Goal: Information Seeking & Learning: Learn about a topic

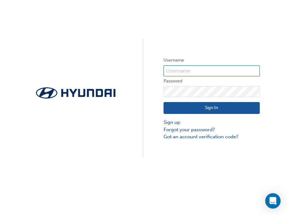
type input "[EMAIL_ADDRESS][DOMAIN_NAME]"
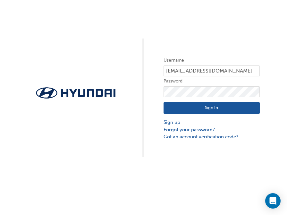
click at [206, 107] on button "Sign In" at bounding box center [212, 108] width 96 height 12
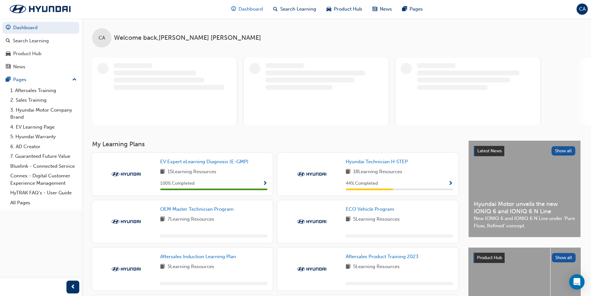
click at [242, 6] on span "Dashboard" at bounding box center [250, 8] width 24 height 7
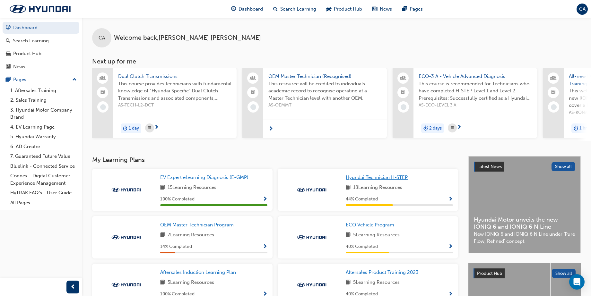
click at [287, 180] on span "Hyundai Technician H-STEP" at bounding box center [376, 177] width 62 height 6
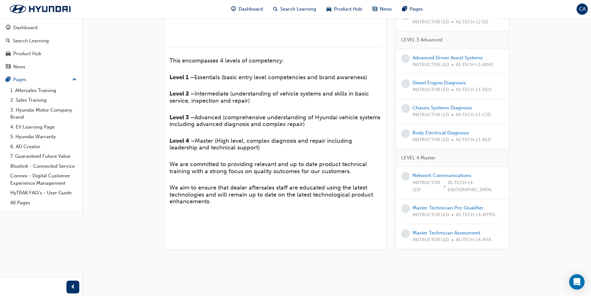
scroll to position [222, 0]
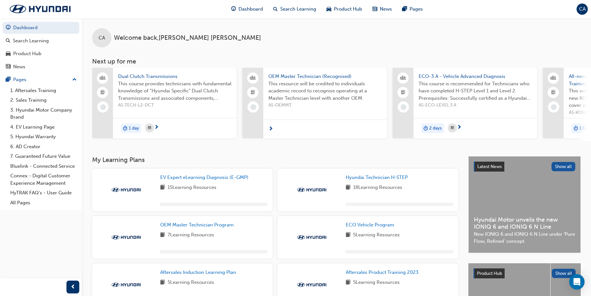
scroll to position [91, 0]
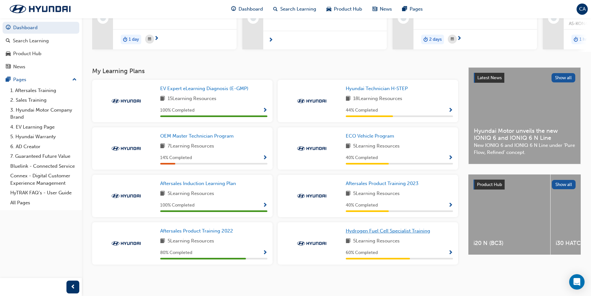
click at [287, 215] on span "Hydrogen Fuel Cell Specialist Training" at bounding box center [387, 231] width 84 height 6
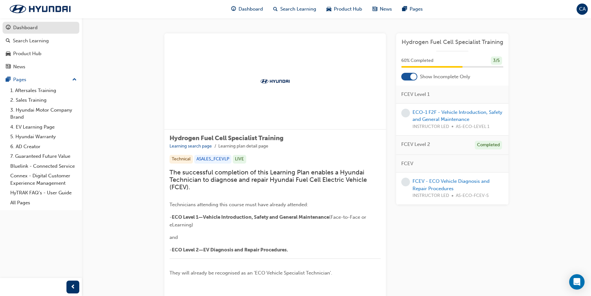
click at [32, 25] on div "Dashboard" at bounding box center [25, 27] width 24 height 7
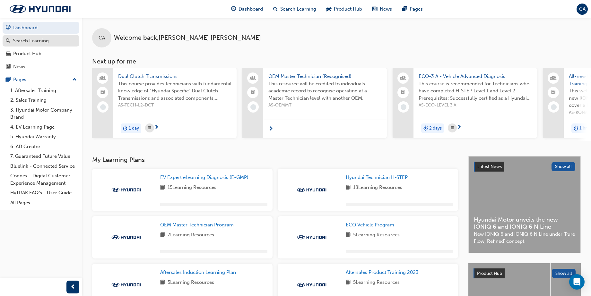
click at [53, 40] on div "Search Learning" at bounding box center [41, 41] width 70 height 8
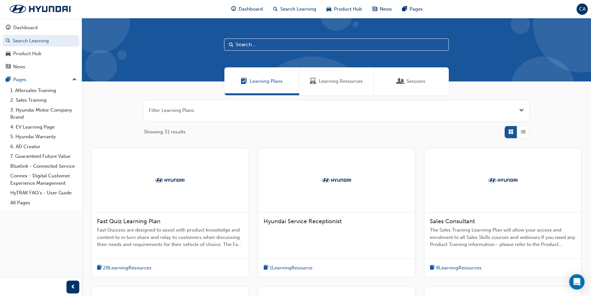
click at [287, 83] on span "Sessions" at bounding box center [415, 81] width 19 height 7
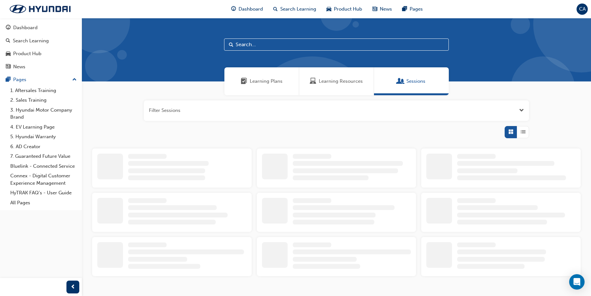
click at [269, 81] on span "Learning Plans" at bounding box center [266, 81] width 33 height 7
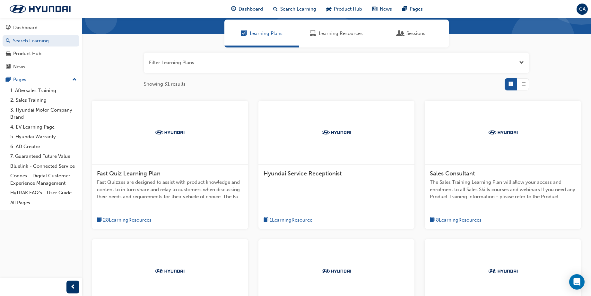
scroll to position [48, 0]
click at [195, 130] on div at bounding box center [170, 132] width 156 height 64
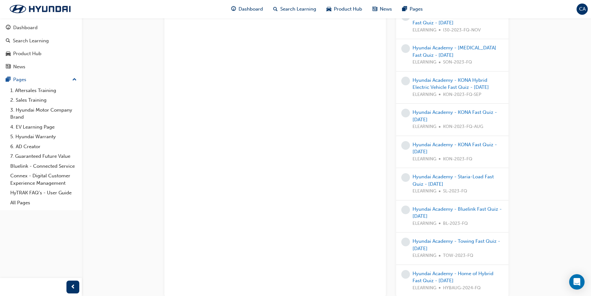
scroll to position [768, 0]
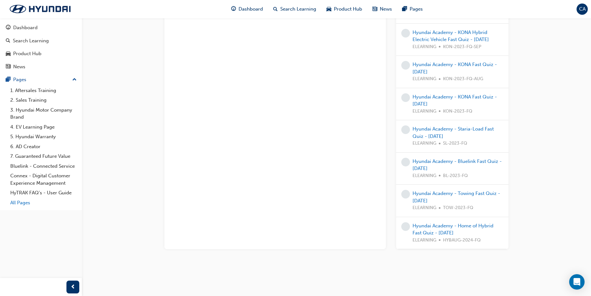
click at [22, 204] on link "All Pages" at bounding box center [44, 203] width 72 height 10
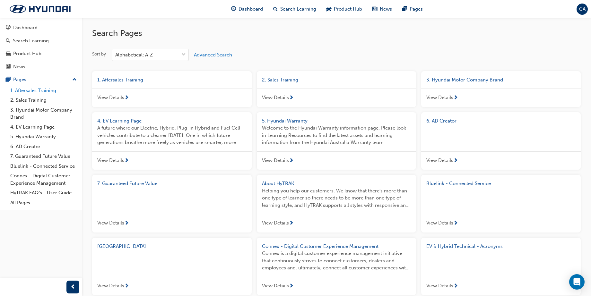
click at [37, 89] on link "1. Aftersales Training" at bounding box center [44, 91] width 72 height 10
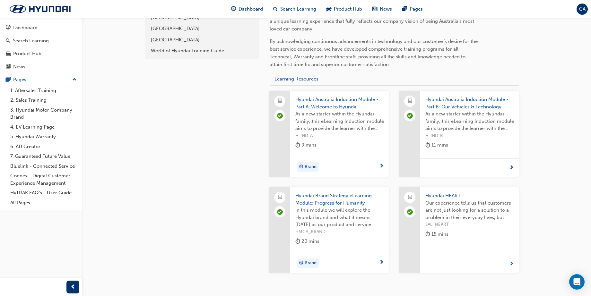
scroll to position [215, 0]
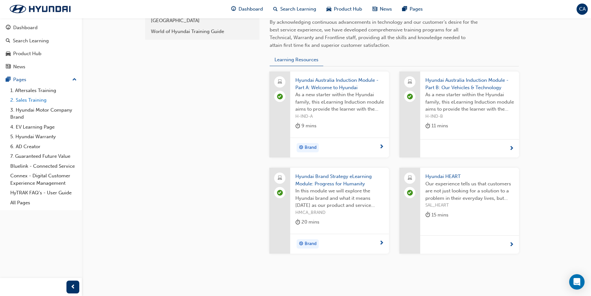
click at [40, 101] on link "2. Sales Training" at bounding box center [44, 100] width 72 height 10
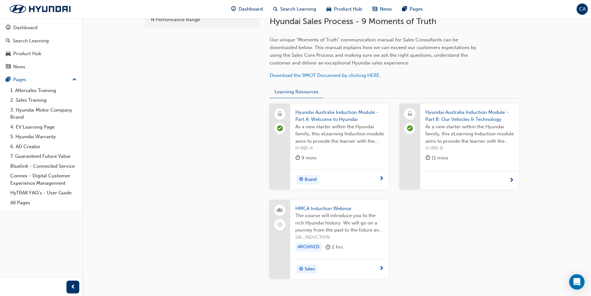
scroll to position [194, 0]
click at [40, 102] on link "2. Sales Training" at bounding box center [44, 100] width 72 height 10
click at [47, 110] on link "3. Hyundai Motor Company Brand" at bounding box center [44, 113] width 72 height 17
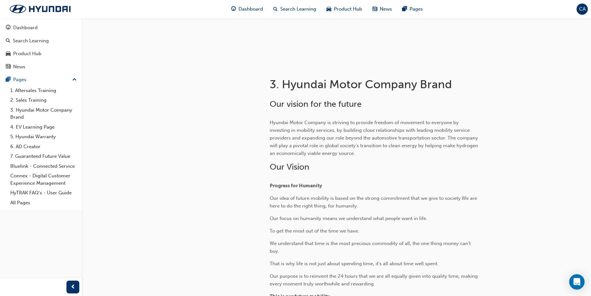
scroll to position [215, 0]
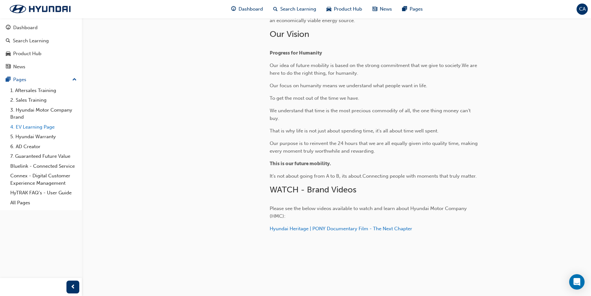
click at [26, 127] on link "4. EV Learning Page" at bounding box center [44, 127] width 72 height 10
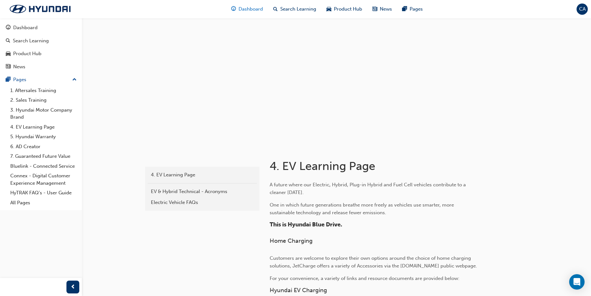
click at [244, 7] on span "Dashboard" at bounding box center [250, 8] width 24 height 7
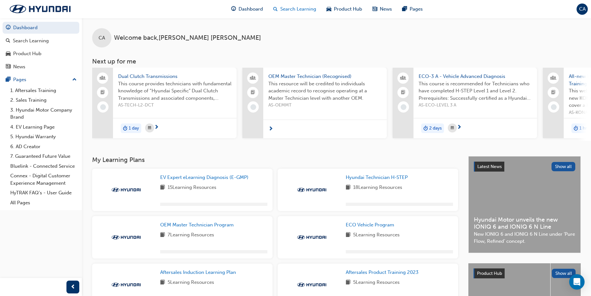
click at [287, 10] on span "Search Learning" at bounding box center [298, 8] width 36 height 7
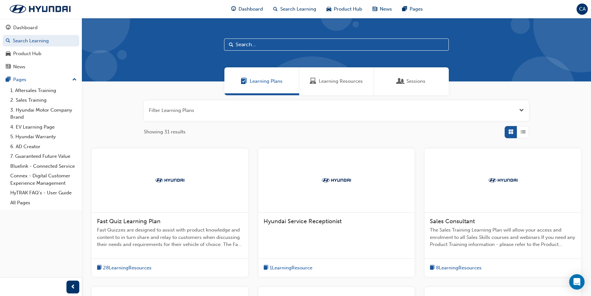
click at [163, 215] on span "Fast Quizzes are designed to assist with product knowledge and content to in tu…" at bounding box center [170, 237] width 146 height 22
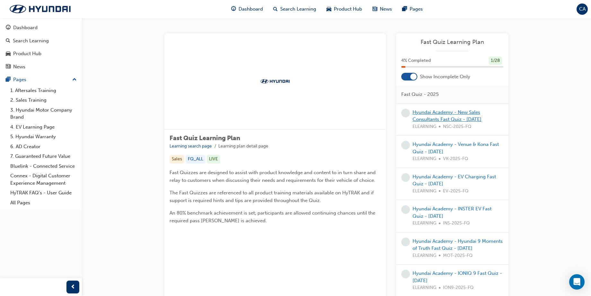
click at [287, 113] on link "Hyundai Academy - New Sales Consultants Fast Quiz - [DATE]" at bounding box center [446, 115] width 69 height 13
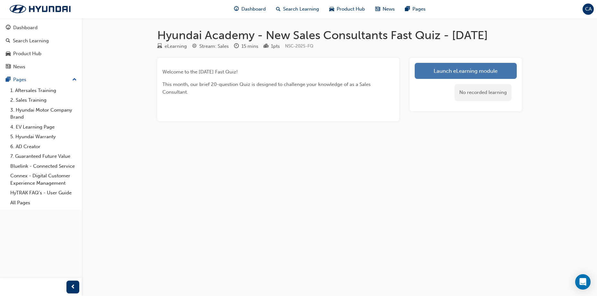
click at [287, 79] on link "Launch eLearning module" at bounding box center [465, 71] width 102 height 16
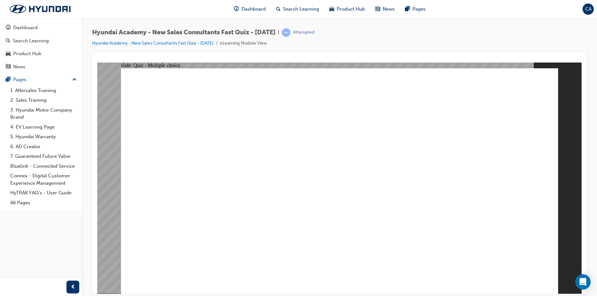
radio input "true"
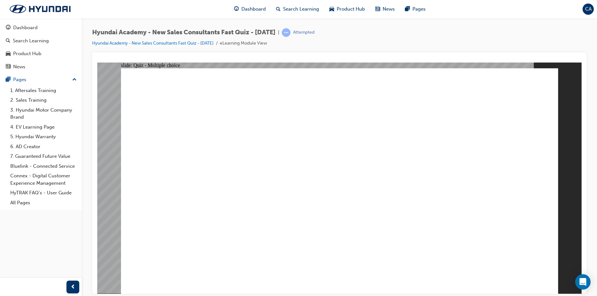
radio input "true"
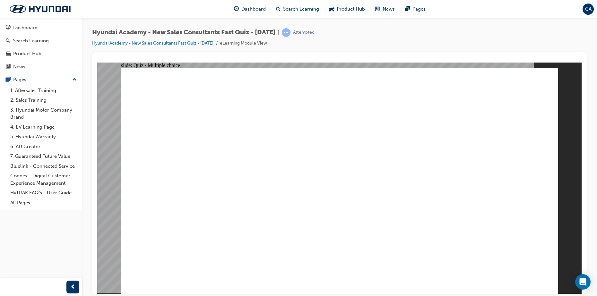
drag, startPoint x: 273, startPoint y: 252, endPoint x: 269, endPoint y: 187, distance: 64.9
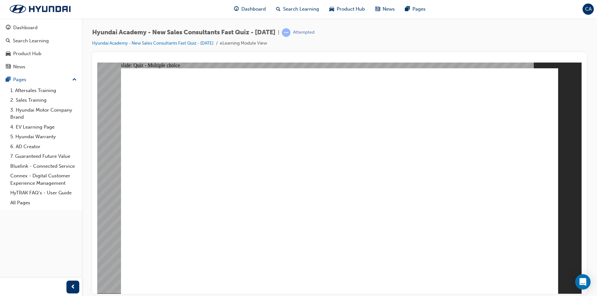
radio input "true"
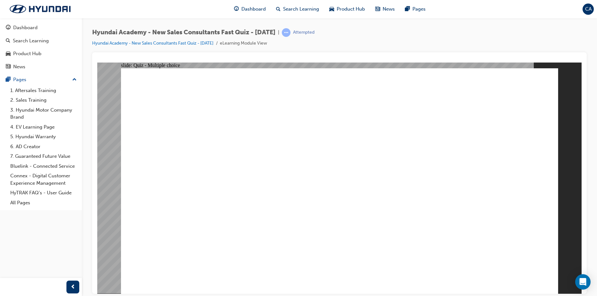
radio input "true"
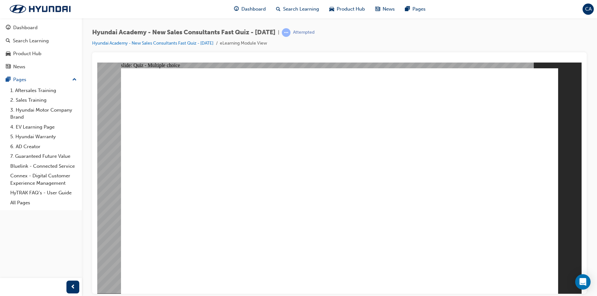
radio input "true"
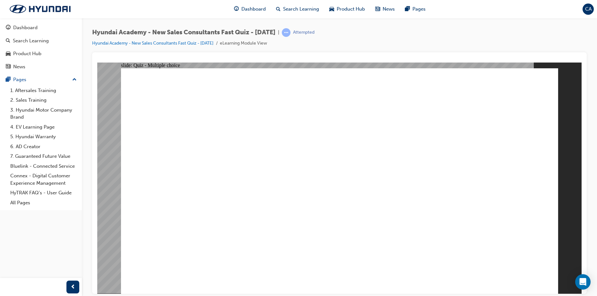
radio input "true"
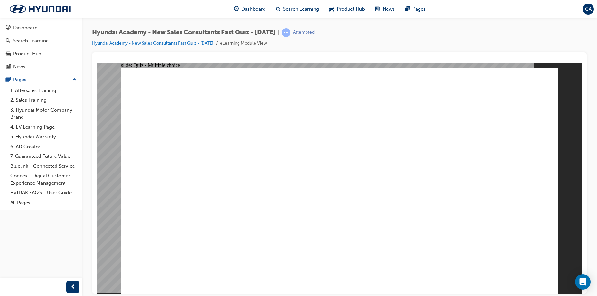
radio input "true"
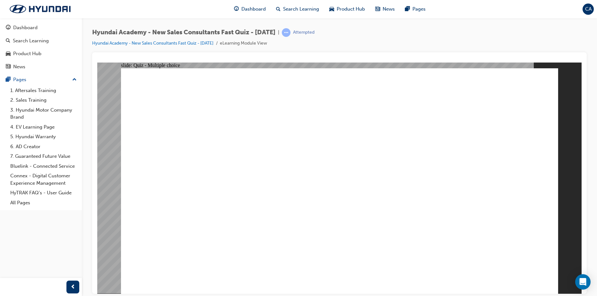
radio input "true"
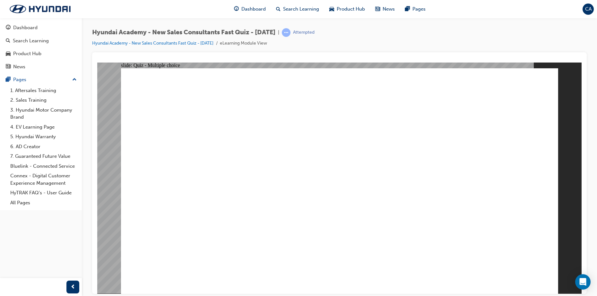
radio input "true"
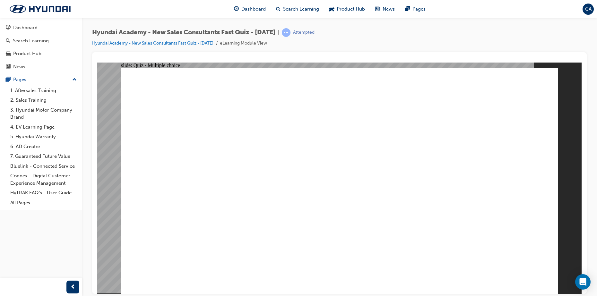
radio input "true"
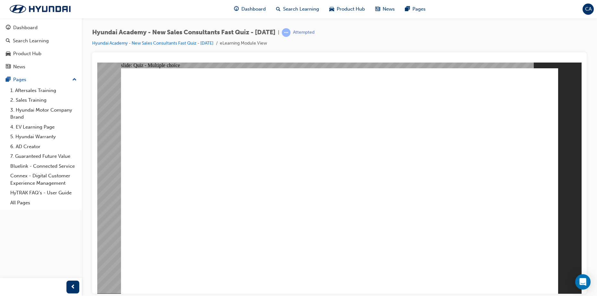
radio input "true"
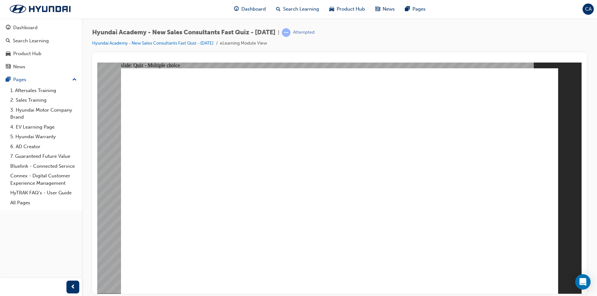
radio input "true"
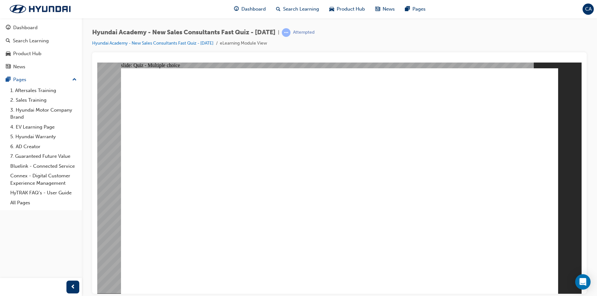
radio input "true"
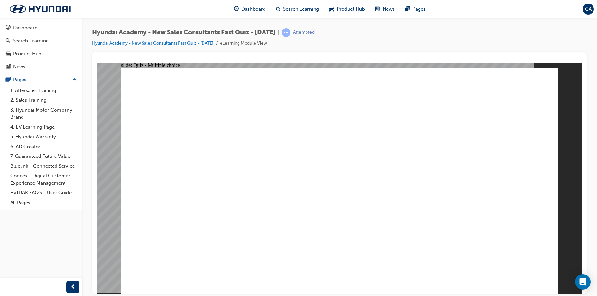
radio input "true"
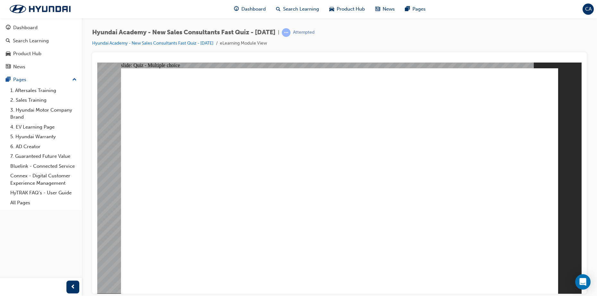
radio input "true"
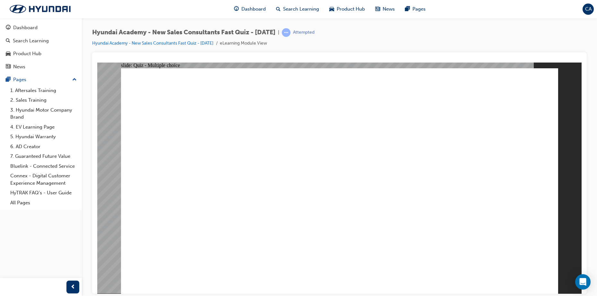
radio input "true"
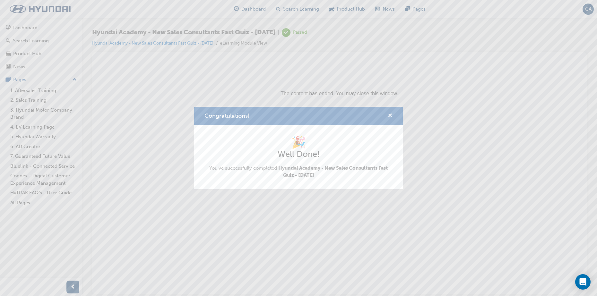
click at [287, 116] on span "cross-icon" at bounding box center [389, 116] width 5 height 6
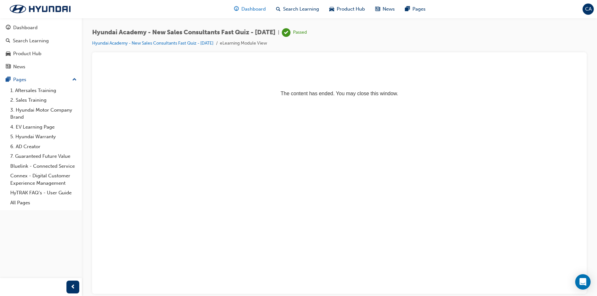
click at [249, 12] on span "Dashboard" at bounding box center [253, 8] width 24 height 7
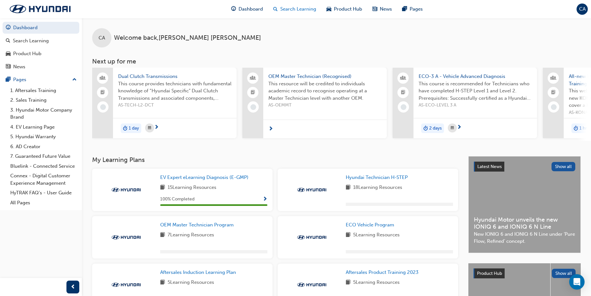
click at [287, 7] on span "Search Learning" at bounding box center [298, 8] width 36 height 7
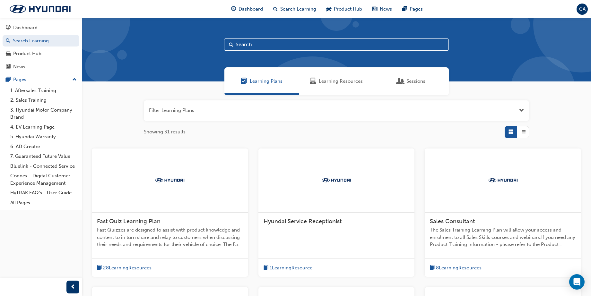
click at [187, 198] on div at bounding box center [170, 181] width 156 height 64
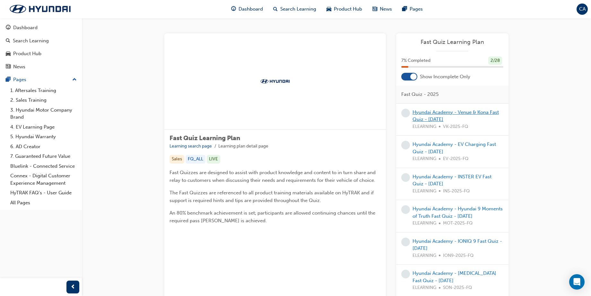
click at [287, 117] on link "Hyundai Academy - Venue & Kona Fast Quiz - [DATE]" at bounding box center [455, 115] width 86 height 13
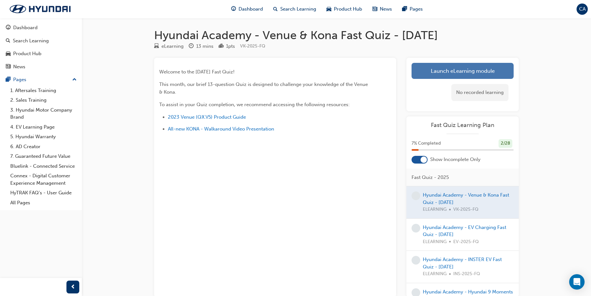
click at [287, 65] on link "Launch eLearning module" at bounding box center [462, 71] width 102 height 16
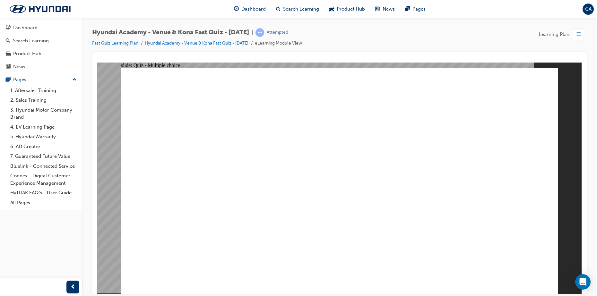
radio input "true"
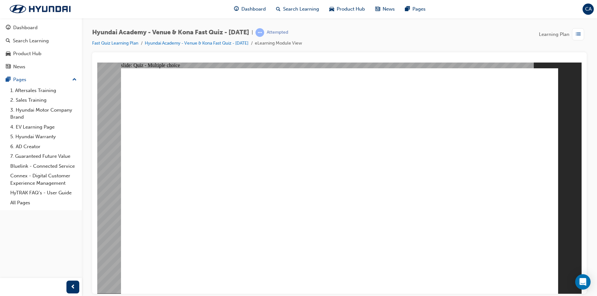
radio input "true"
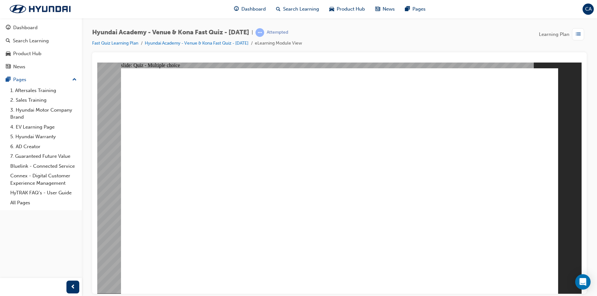
radio input "true"
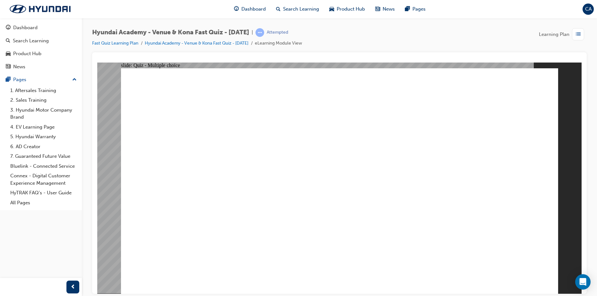
radio input "true"
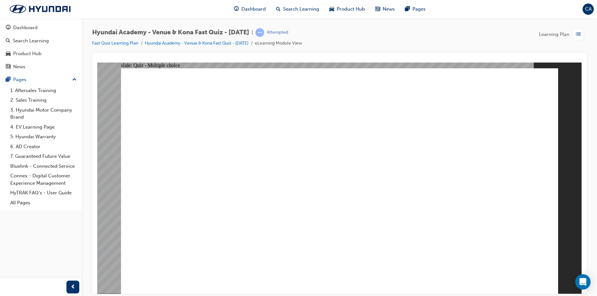
radio input "true"
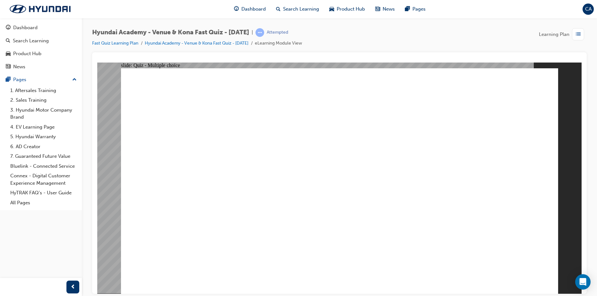
radio input "true"
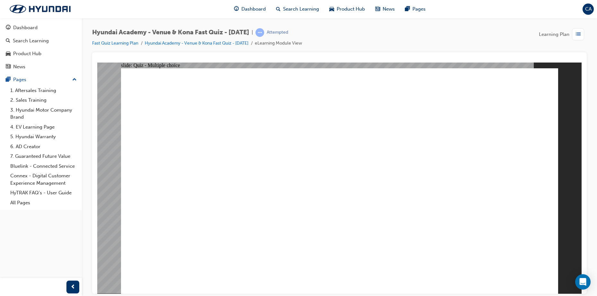
radio input "true"
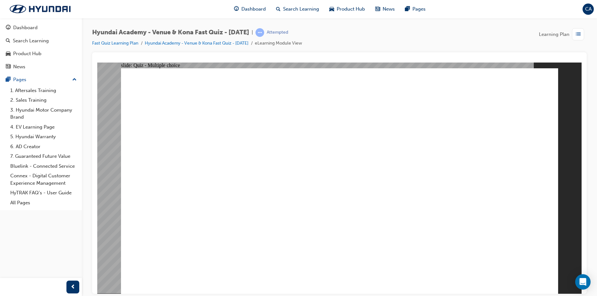
radio input "true"
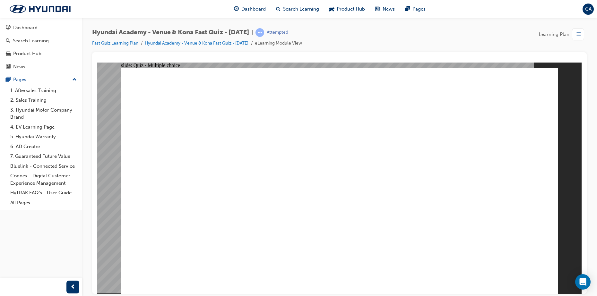
radio input "true"
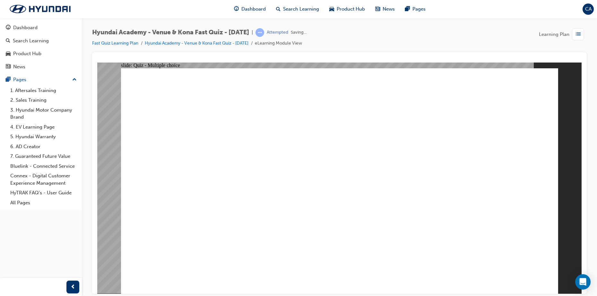
radio input "true"
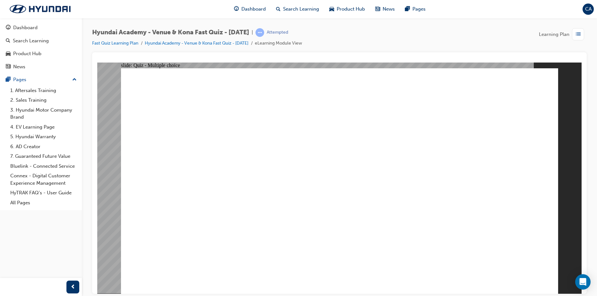
radio input "true"
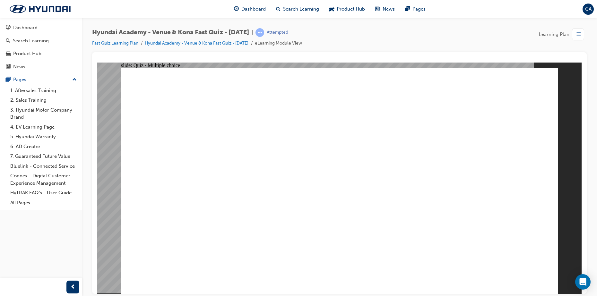
radio input "true"
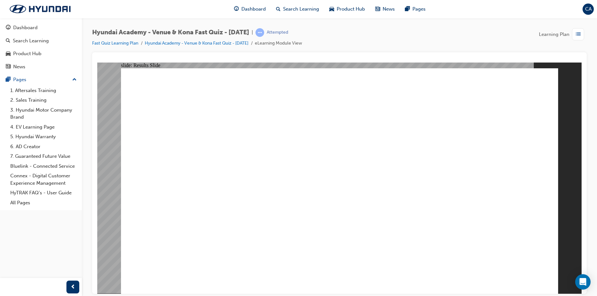
click at [246, 18] on div "Dashboard Search Learning Product Hub News Pages" at bounding box center [329, 9] width 207 height 18
click at [241, 9] on span "Dashboard" at bounding box center [253, 8] width 24 height 7
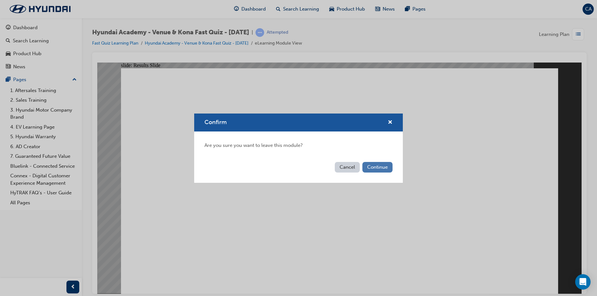
click at [287, 166] on button "Continue" at bounding box center [377, 167] width 30 height 11
